Goal: Task Accomplishment & Management: Manage account settings

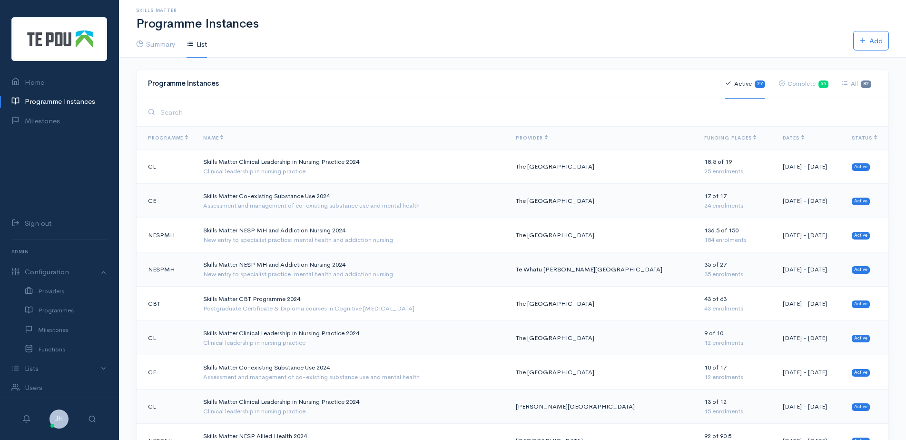
click at [187, 110] on input "search" at bounding box center [518, 112] width 720 height 20
click at [188, 111] on input "search" at bounding box center [518, 112] width 720 height 20
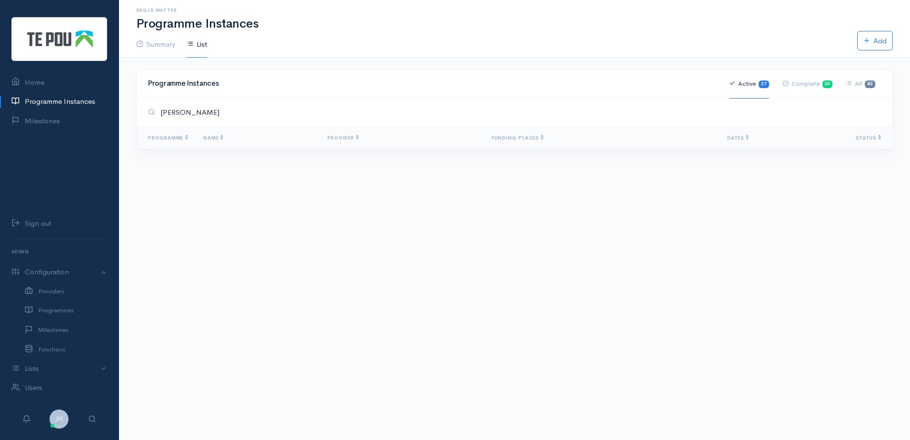
type input "Lauren Young"
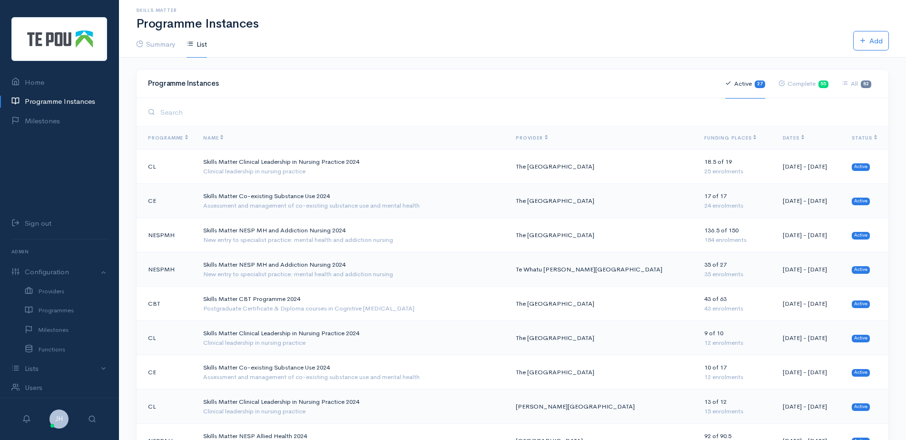
click at [189, 113] on input "search" at bounding box center [518, 112] width 720 height 20
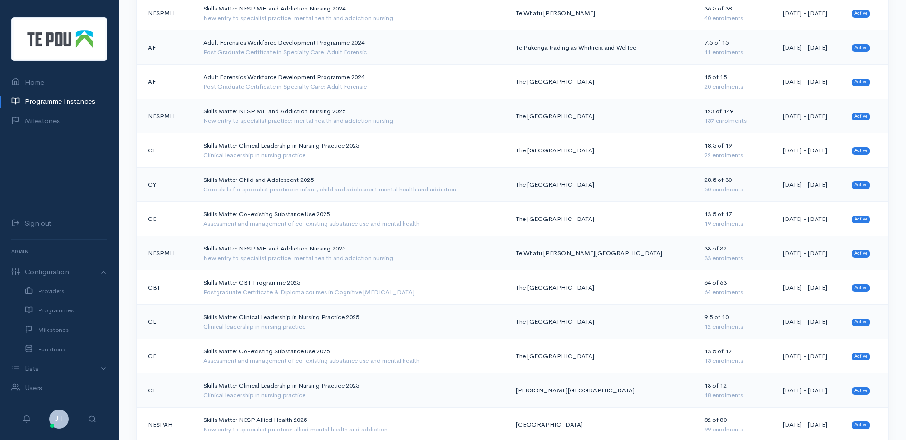
scroll to position [681, 0]
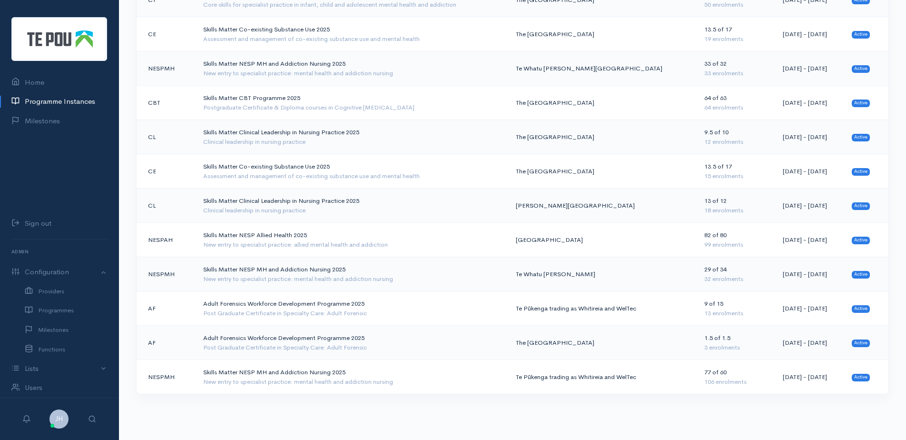
click at [557, 377] on td "Te Pūkenga trading as Whitireia and WelTec" at bounding box center [602, 377] width 188 height 34
click at [329, 206] on div "Clinical leadership in nursing practice" at bounding box center [351, 211] width 297 height 10
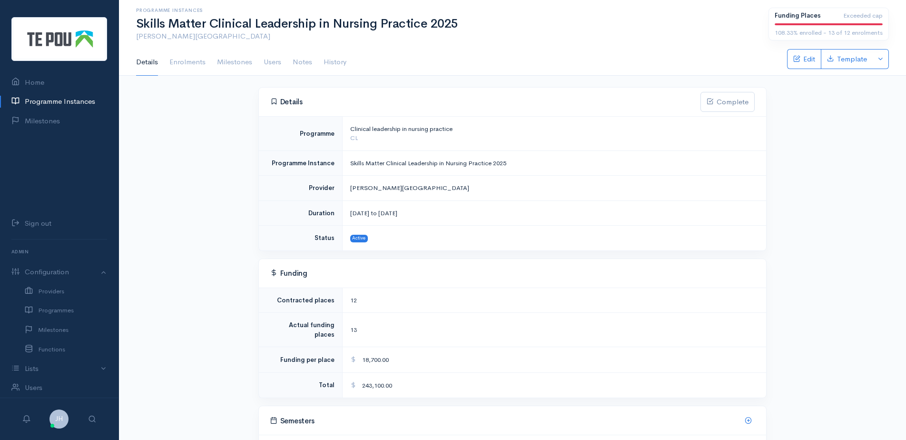
click at [329, 204] on td "Duration" at bounding box center [300, 212] width 83 height 25
click at [186, 61] on link "Enrolments" at bounding box center [187, 62] width 36 height 27
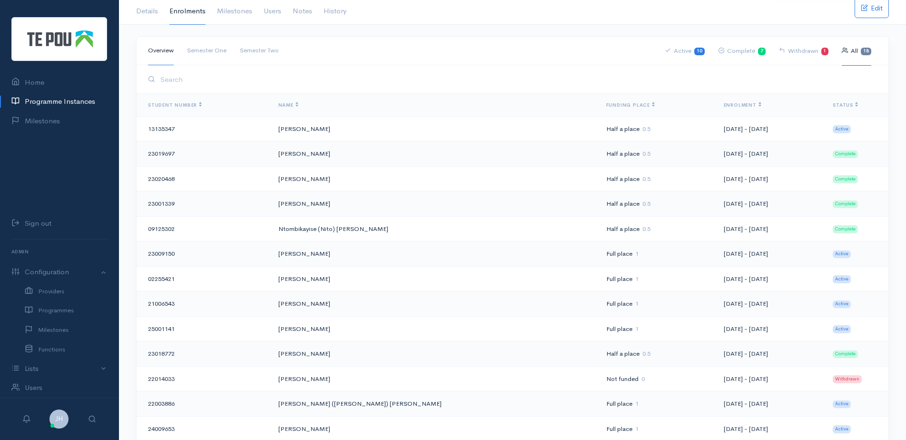
scroll to position [10, 0]
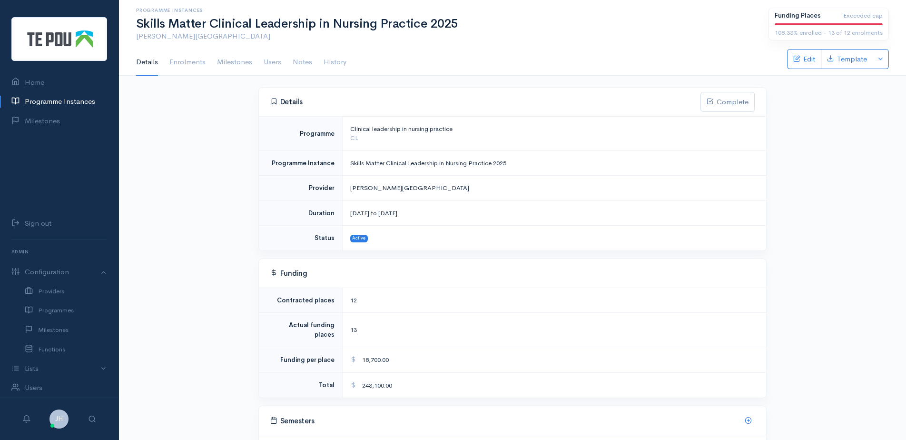
click at [65, 99] on link "Programme Instances" at bounding box center [59, 102] width 119 height 20
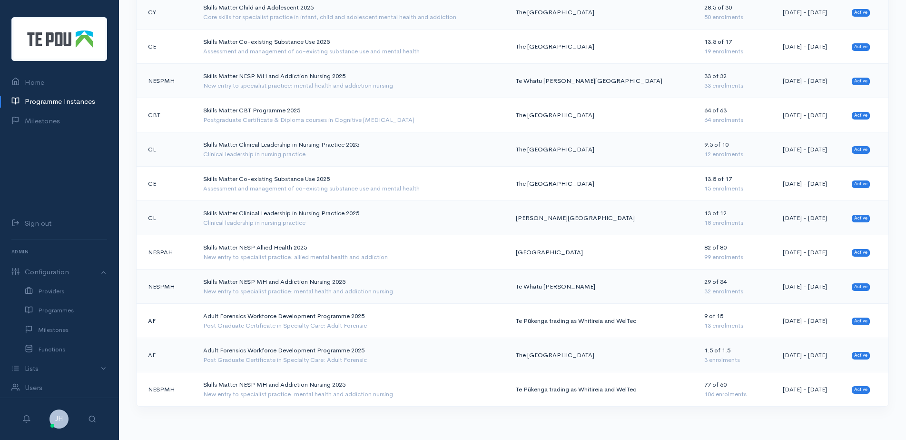
scroll to position [681, 0]
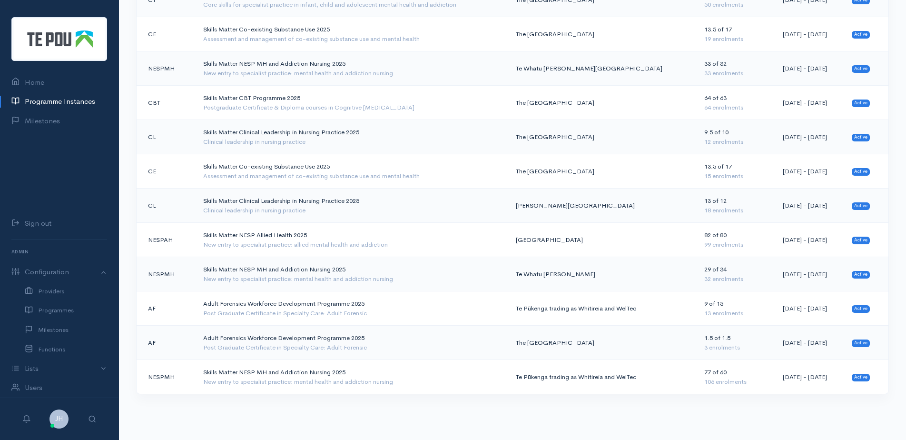
click at [300, 131] on td "Skills Matter Clinical Leadership in Nursing Practice 2025 Clinical leadership …" at bounding box center [352, 137] width 313 height 34
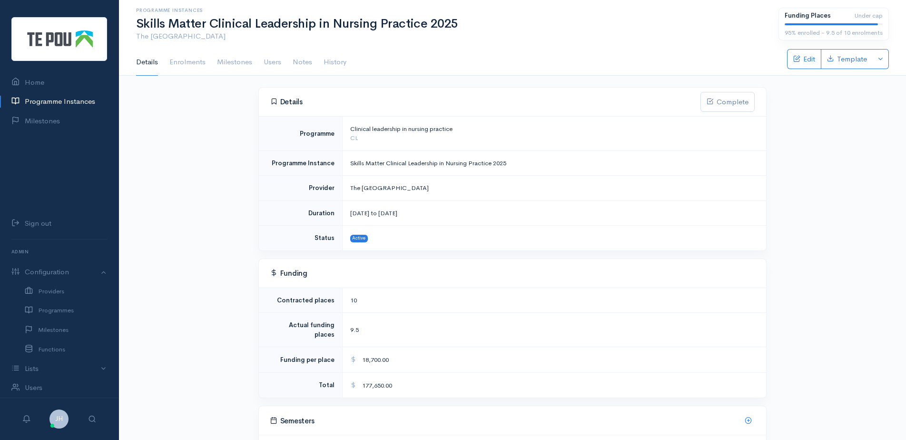
click at [190, 62] on link "Enrolments" at bounding box center [187, 62] width 36 height 27
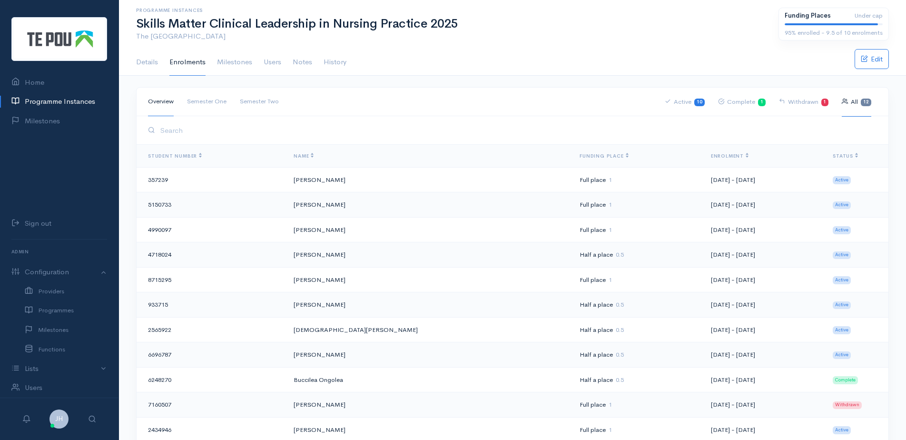
click at [277, 104] on link "Semester Two" at bounding box center [259, 101] width 39 height 29
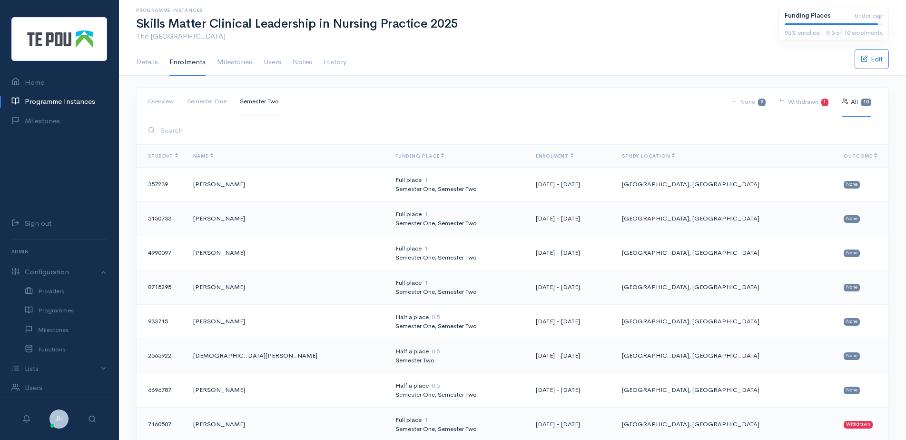
click at [214, 101] on link "Semester One" at bounding box center [207, 101] width 40 height 29
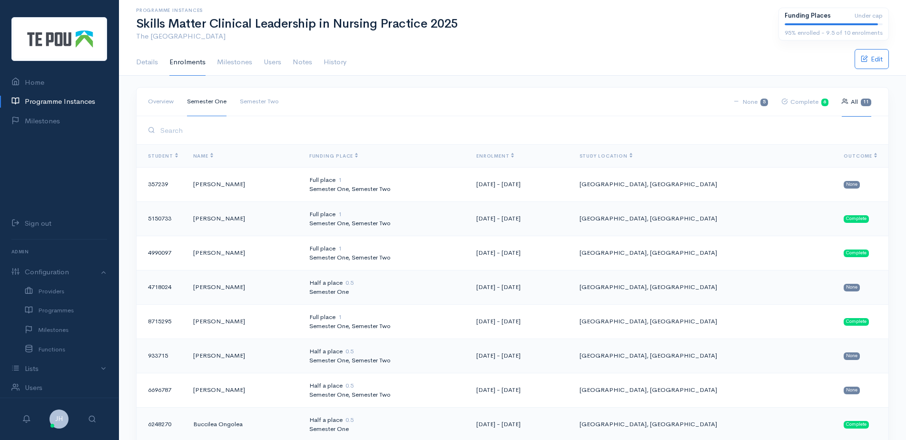
click at [82, 103] on link "Programme Instances" at bounding box center [59, 102] width 119 height 20
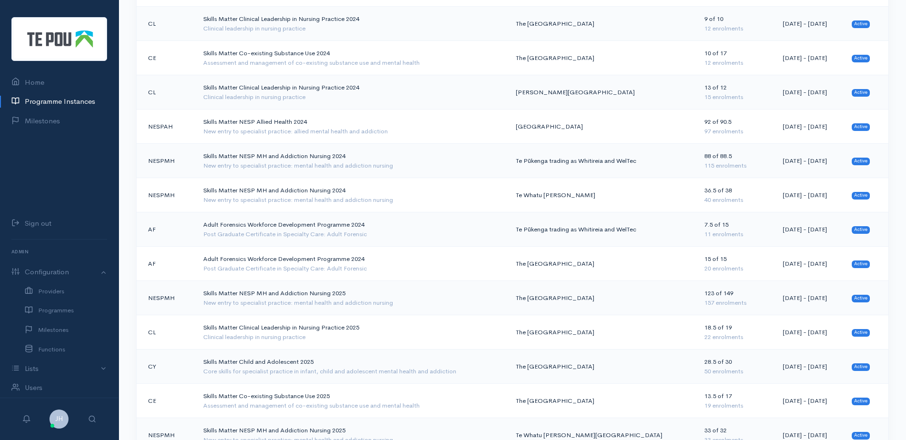
scroll to position [320, 0]
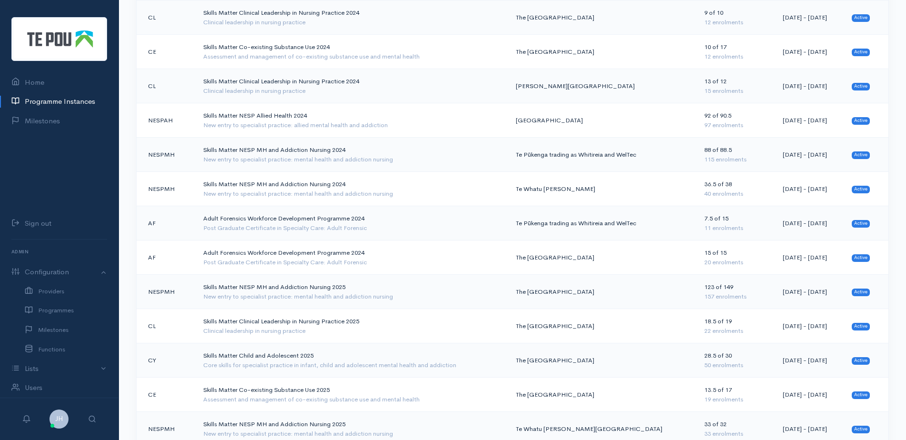
click at [256, 329] on div "Clinical leadership in nursing practice" at bounding box center [351, 331] width 297 height 10
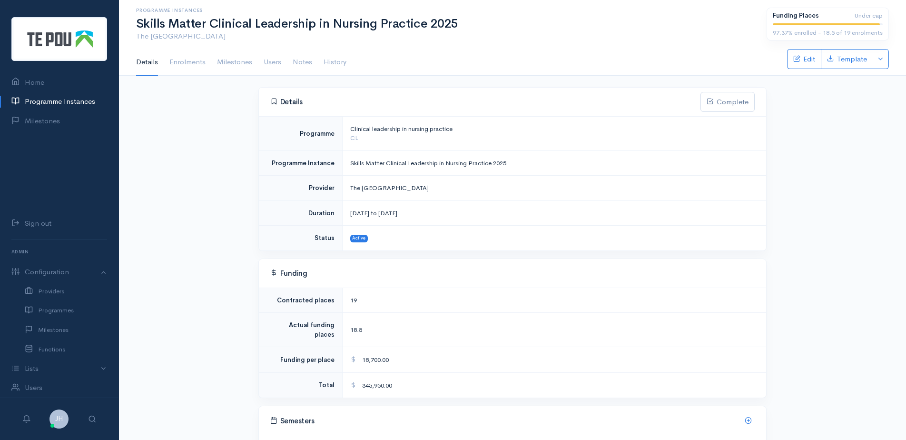
click at [185, 65] on link "Enrolments" at bounding box center [187, 62] width 36 height 27
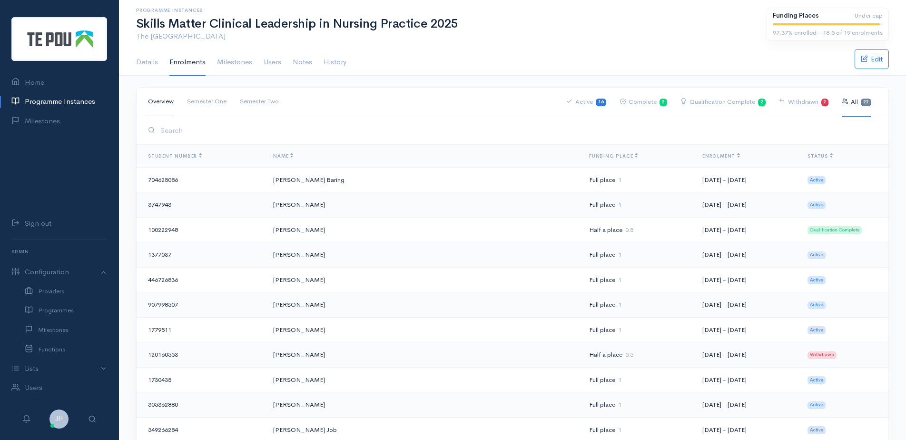
click at [262, 100] on link "Semester Two" at bounding box center [259, 101] width 39 height 29
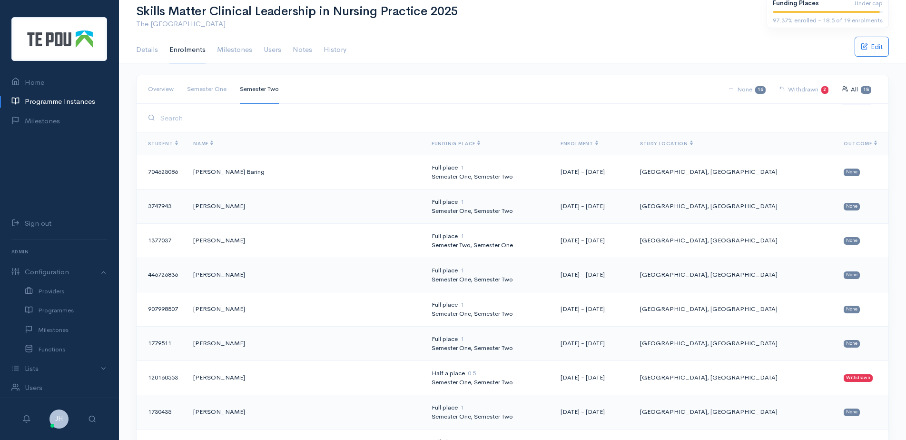
scroll to position [4, 0]
